Goal: Download file/media

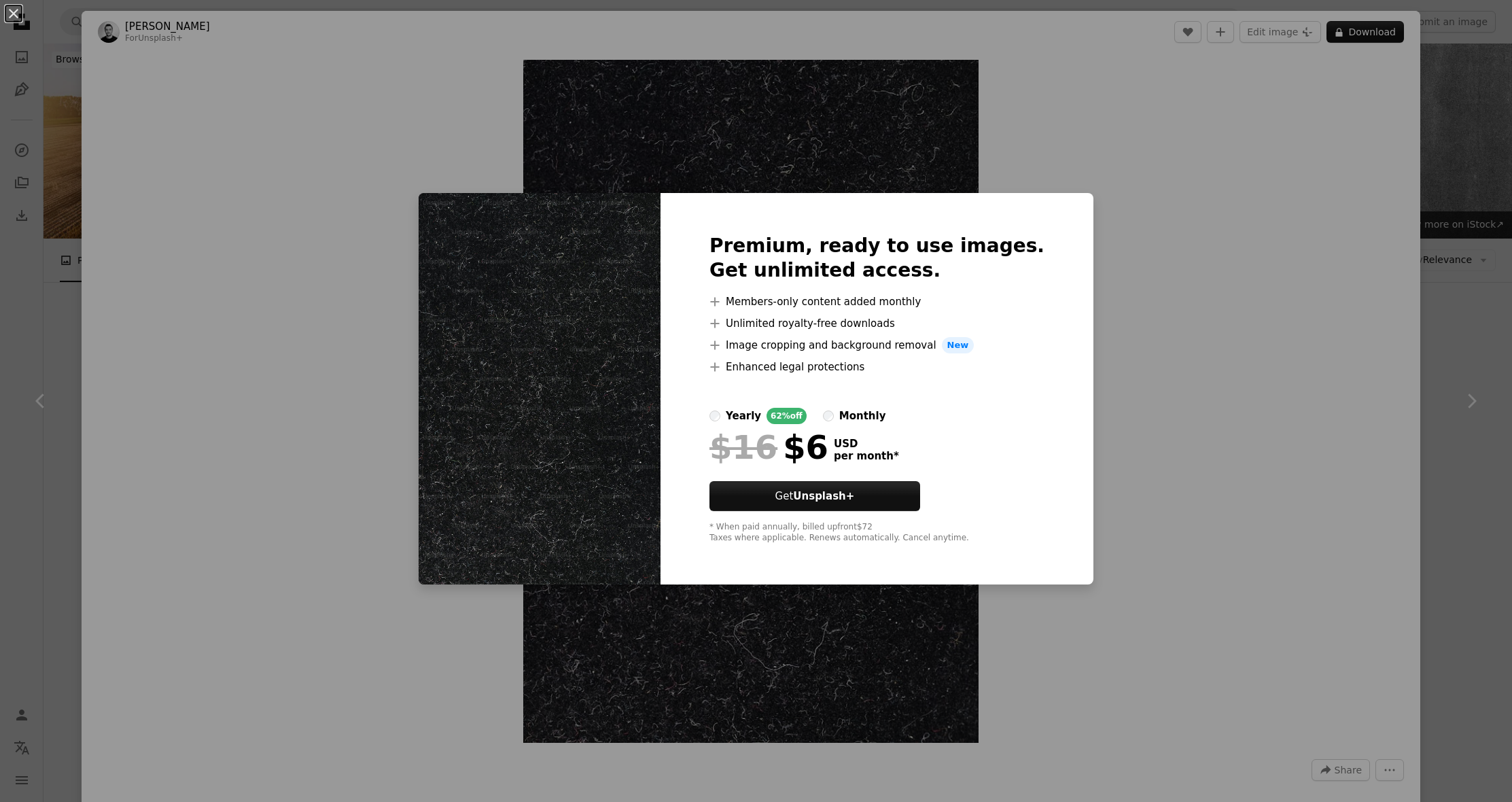
scroll to position [774, 0]
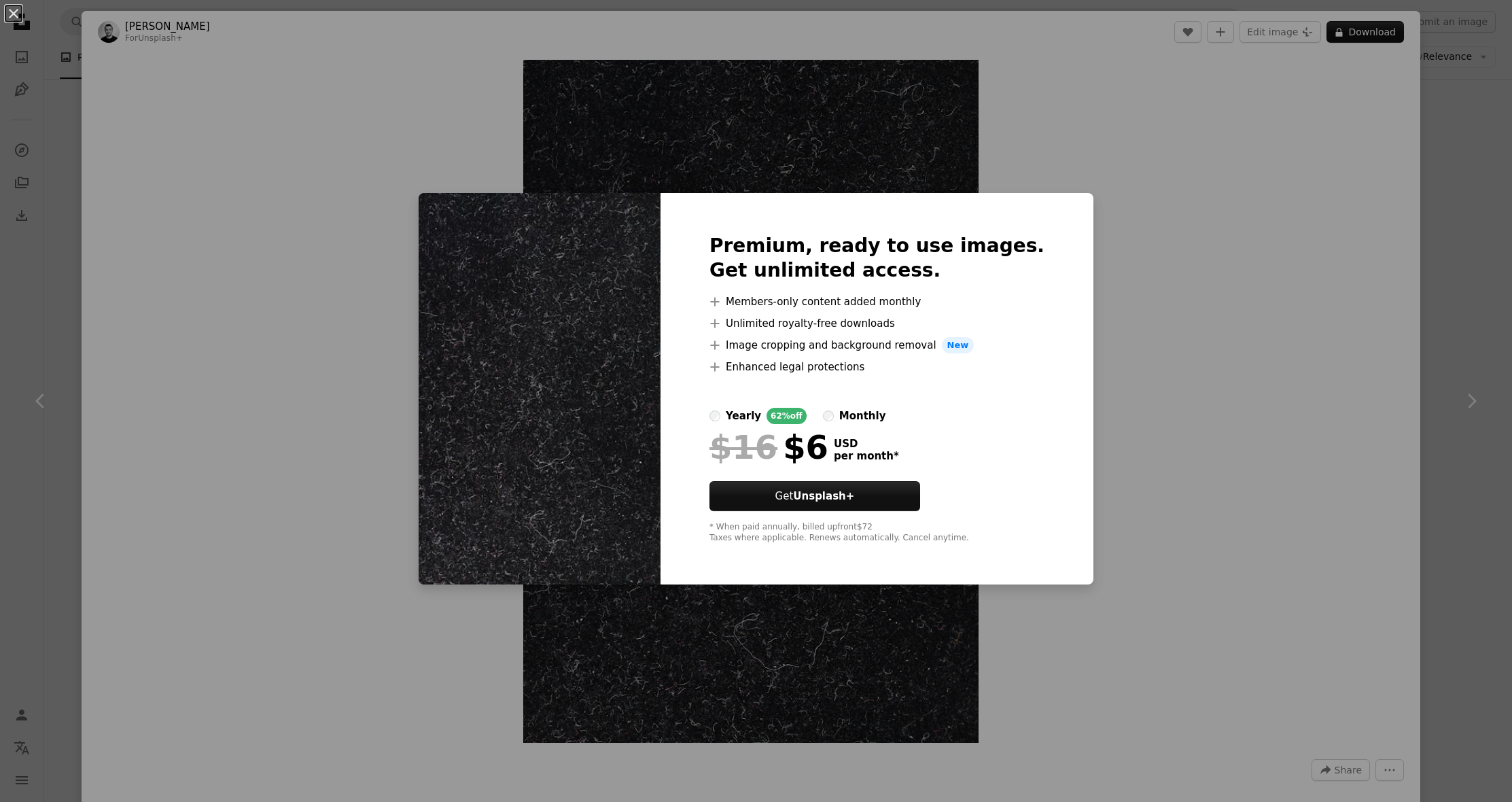
click at [1292, 106] on div "An X shape Premium, ready to use images. Get unlimited access. A plus sign Memb…" at bounding box center [756, 401] width 1512 height 802
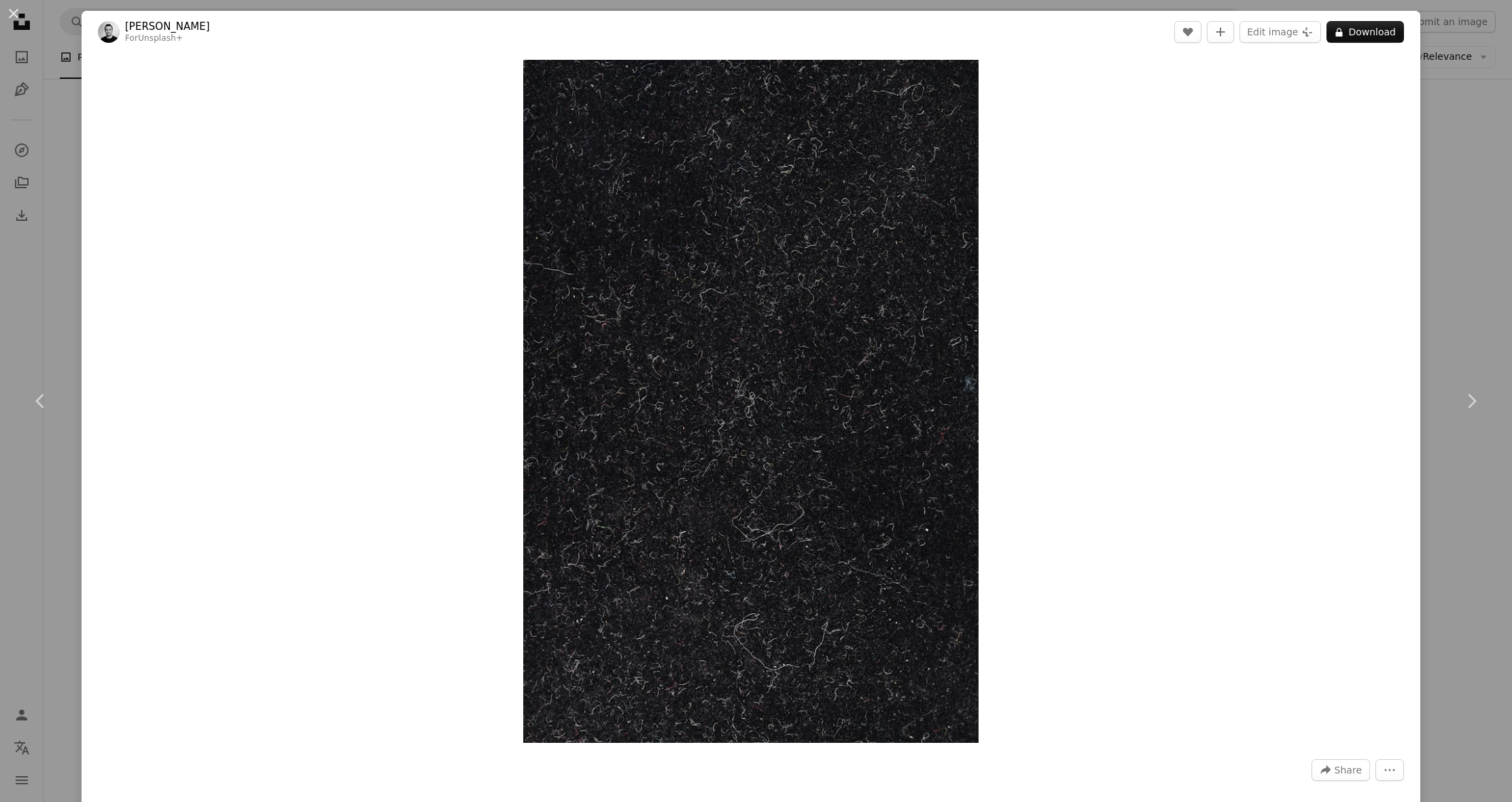
click at [32, 1] on div "An X shape Chevron left Chevron right [PERSON_NAME] For Unsplash+ A heart A plu…" at bounding box center [756, 401] width 1512 height 802
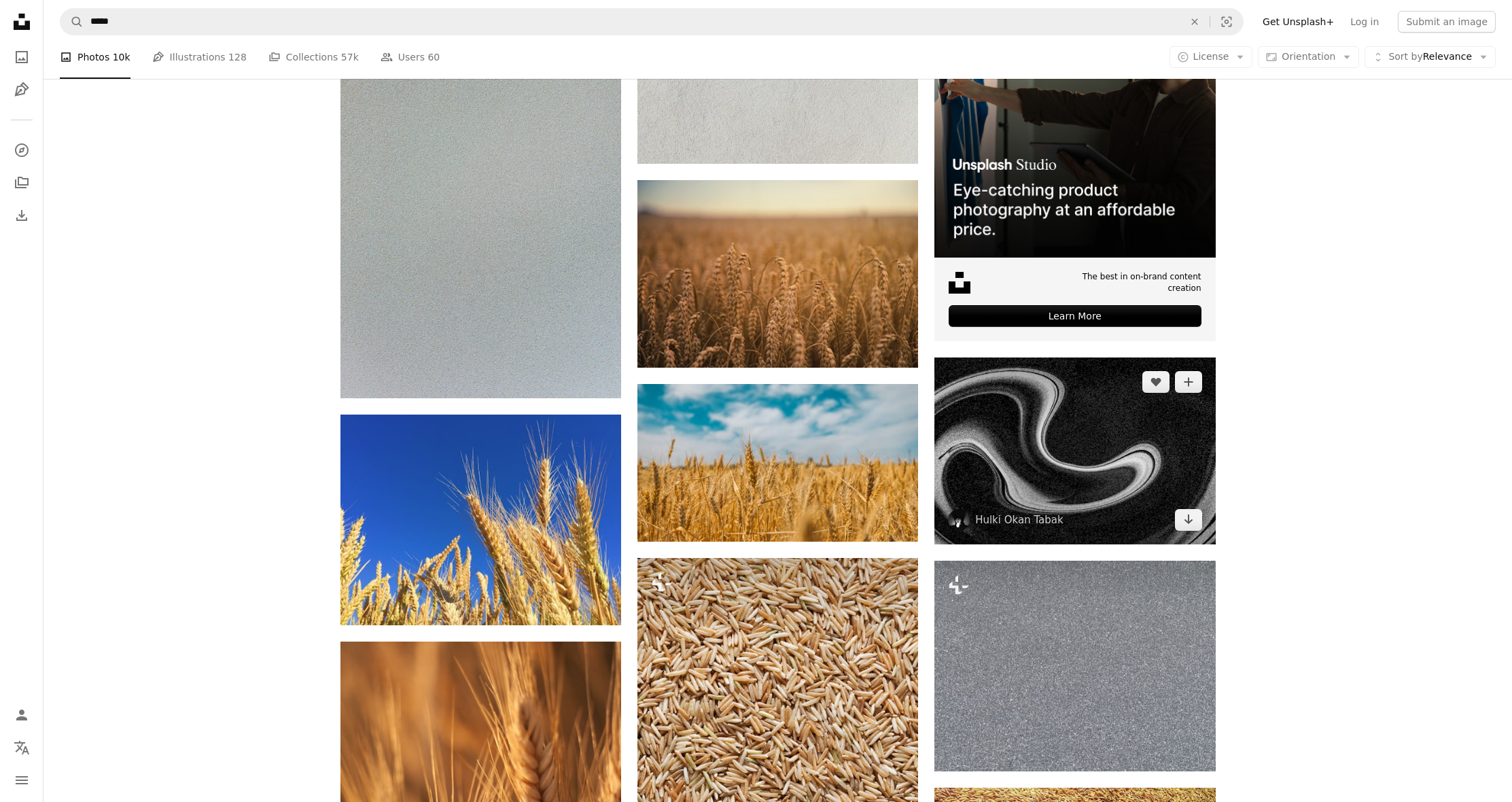
scroll to position [676, 0]
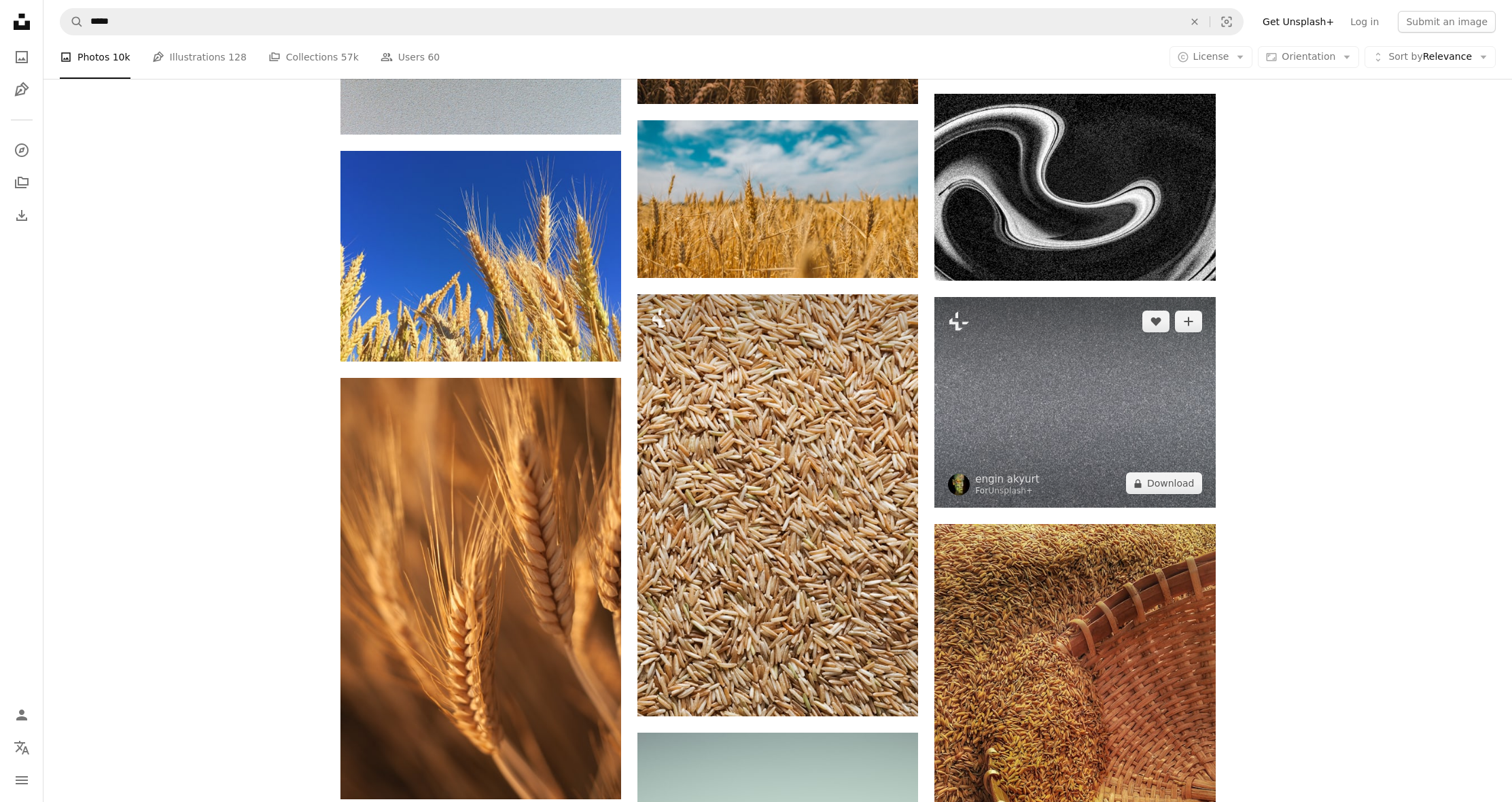
click at [1087, 403] on img at bounding box center [1074, 403] width 281 height 211
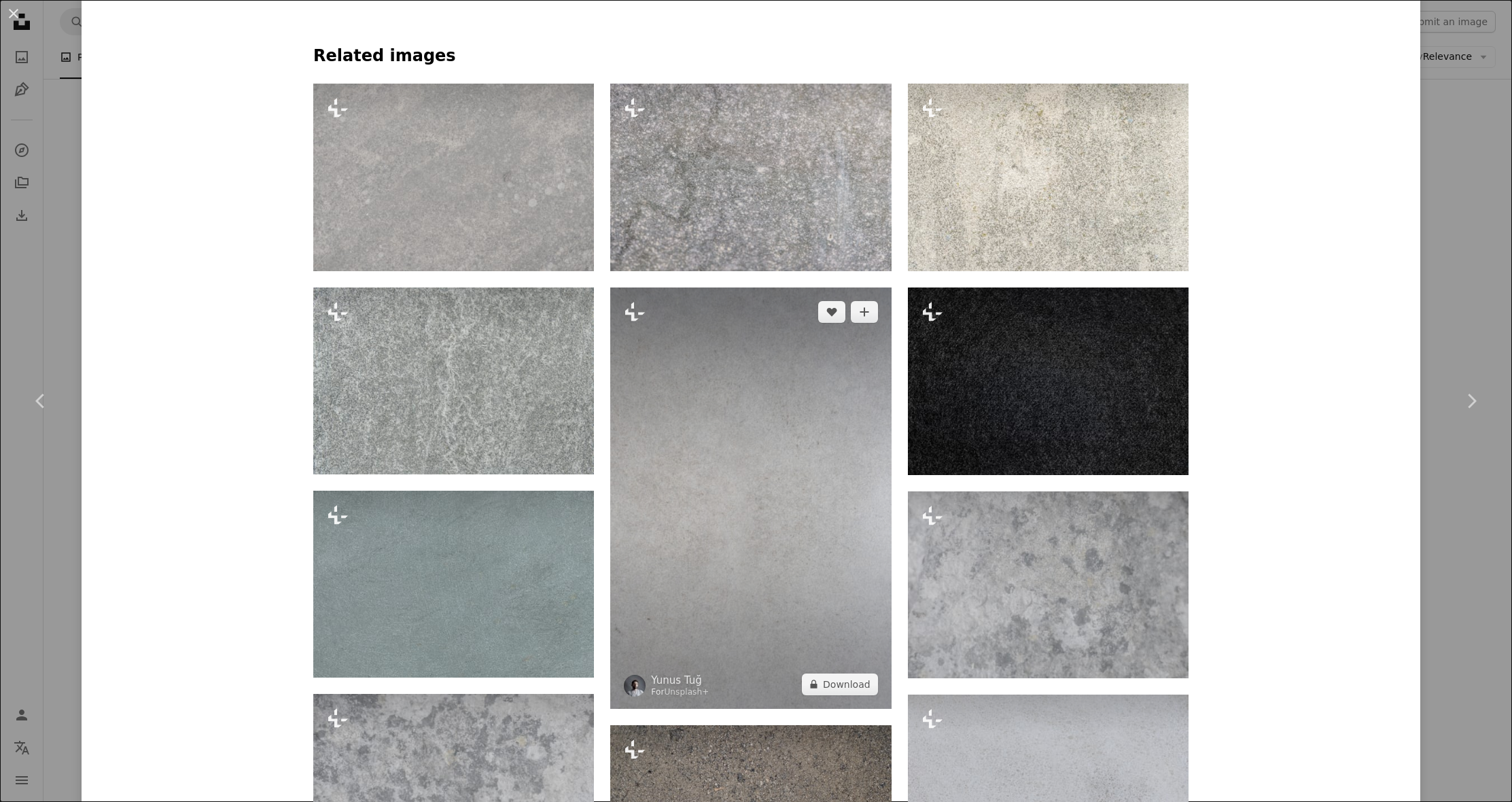
scroll to position [1186, 0]
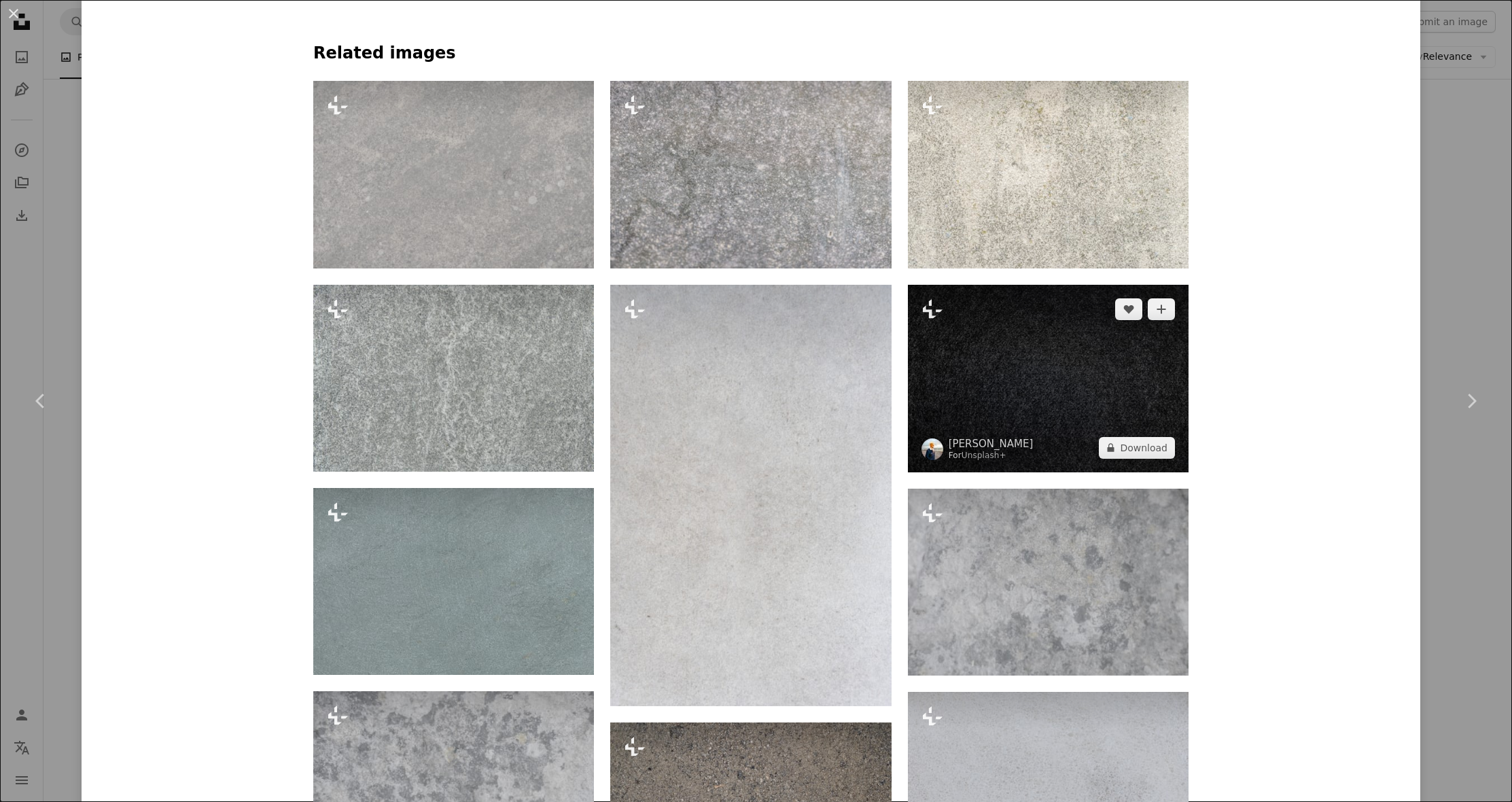
click at [1064, 433] on img at bounding box center [1048, 378] width 281 height 188
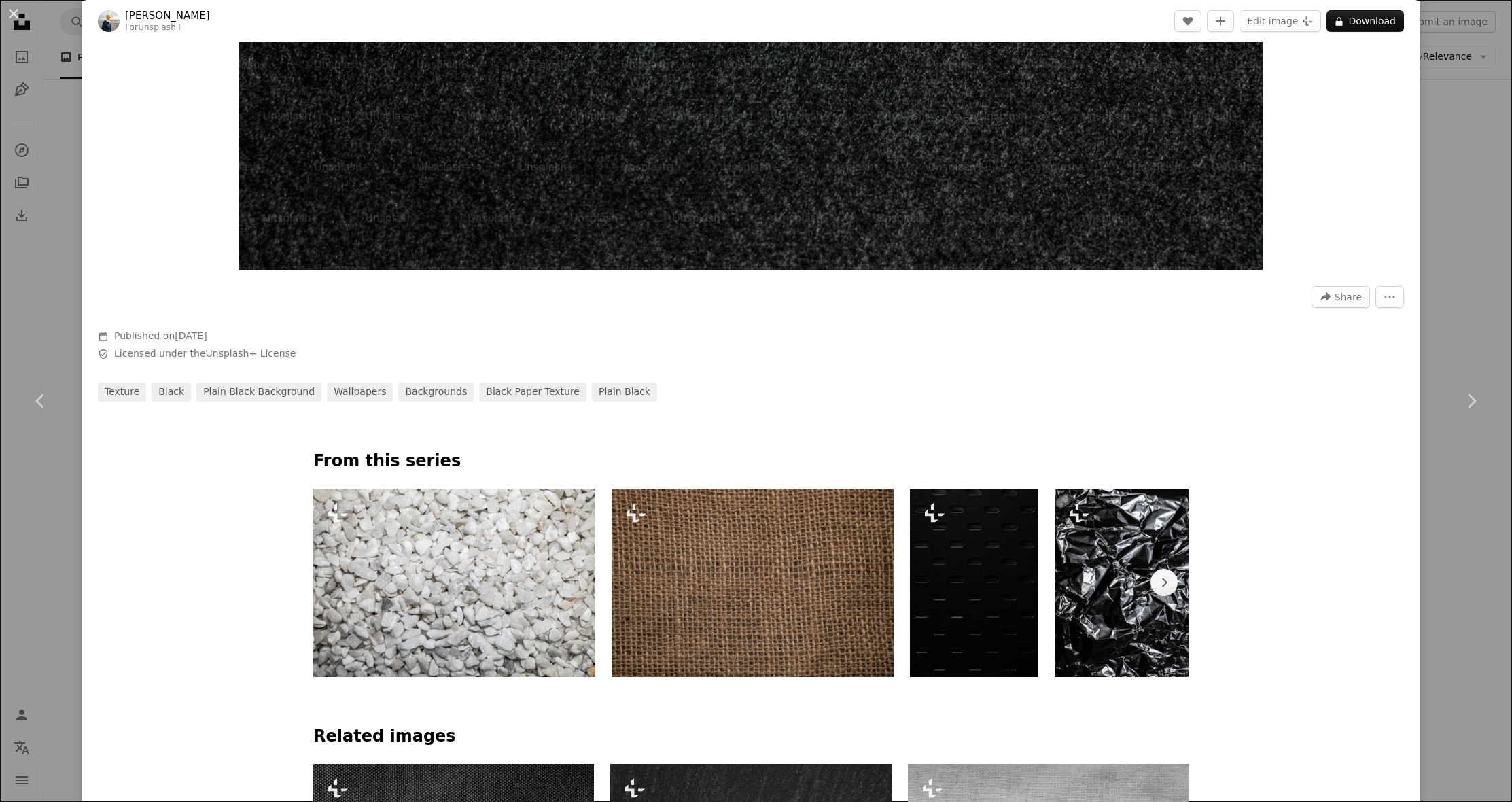
scroll to position [6, 0]
